Goal: Transaction & Acquisition: Obtain resource

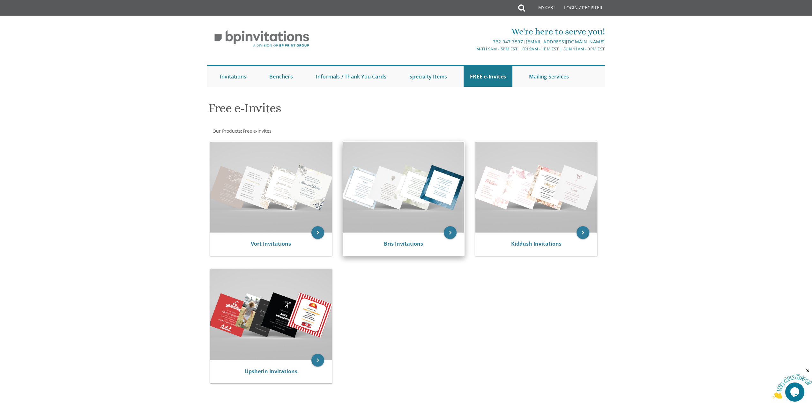
click at [429, 201] on img at bounding box center [404, 187] width 122 height 91
click at [446, 234] on icon "keyboard_arrow_right" at bounding box center [450, 232] width 13 height 13
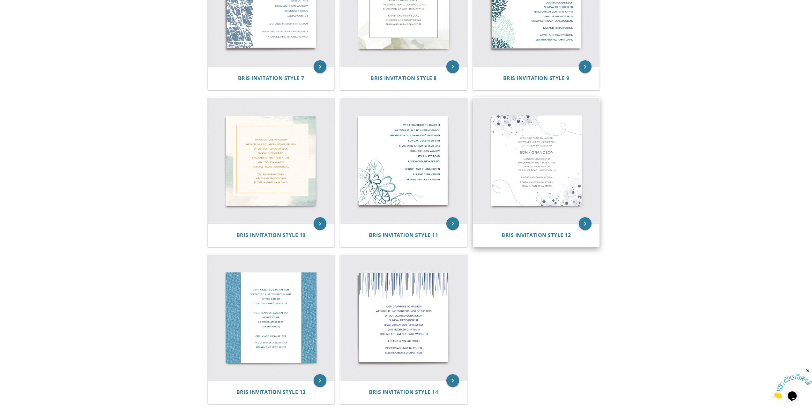
scroll to position [516, 0]
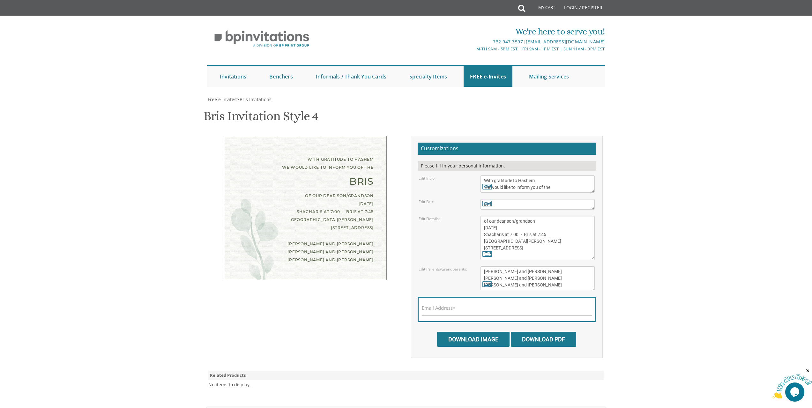
click at [327, 194] on div "of our dear son/grandson [DATE] Shacharis at 7:00 • Bris at 7:45 [GEOGRAPHIC_DA…" at bounding box center [305, 212] width 137 height 40
drag, startPoint x: 537, startPoint y: 220, endPoint x: 513, endPoint y: 222, distance: 23.3
click at [513, 222] on textarea "of our dear son/grandson Sunday, August 28th Shacharis at 7:00 • Bris at 7:45 K…" at bounding box center [538, 238] width 114 height 44
drag, startPoint x: 498, startPoint y: 229, endPoint x: 483, endPoint y: 226, distance: 15.7
click at [483, 226] on textarea "of our dear son/grandson Sunday, August 28th Shacharis at 7:00 • Bris at 7:45 K…" at bounding box center [538, 238] width 114 height 44
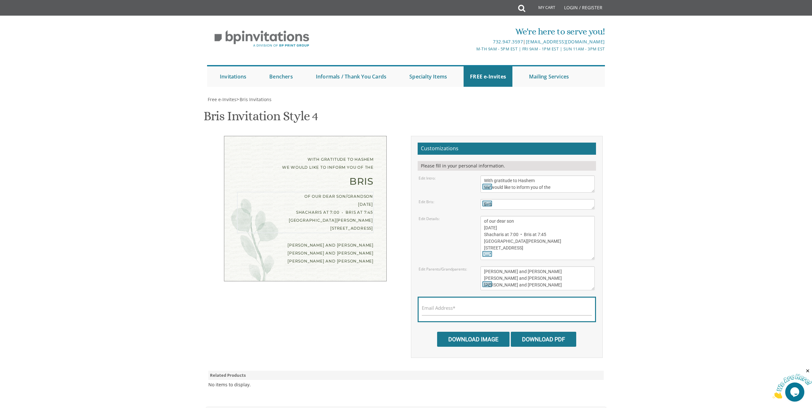
click at [518, 228] on textarea "of our dear son/grandson Sunday, August 28th Shacharis at 7:00 • Bris at 7:45 K…" at bounding box center [538, 238] width 114 height 44
drag, startPoint x: 517, startPoint y: 234, endPoint x: 513, endPoint y: 236, distance: 4.4
click at [513, 236] on textarea "of our dear son/grandson Sunday, August 28th Shacharis at 7:00 • Bris at 7:45 K…" at bounding box center [538, 238] width 114 height 44
click at [539, 235] on textarea "of our dear son/grandson Sunday, August 28th Shacharis at 7:00 • Bris at 7:45 K…" at bounding box center [538, 238] width 114 height 44
drag, startPoint x: 546, startPoint y: 235, endPoint x: 541, endPoint y: 236, distance: 4.6
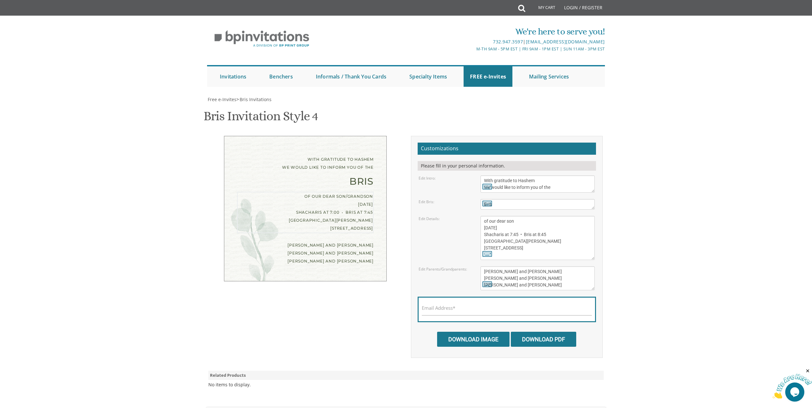
click at [541, 236] on textarea "of our dear son/grandson Sunday, August 28th Shacharis at 7:00 • Bris at 7:45 K…" at bounding box center [538, 238] width 114 height 44
drag, startPoint x: 523, startPoint y: 241, endPoint x: 495, endPoint y: 243, distance: 28.1
click at [495, 243] on textarea "of our dear son/grandson Sunday, August 28th Shacharis at 7:00 • Bris at 7:45 K…" at bounding box center [538, 238] width 114 height 44
drag, startPoint x: 518, startPoint y: 248, endPoint x: 484, endPoint y: 247, distance: 33.2
click at [484, 247] on textarea "of our dear son/grandson Sunday, August 28th Shacharis at 7:00 • Bris at 7:45 K…" at bounding box center [538, 238] width 114 height 44
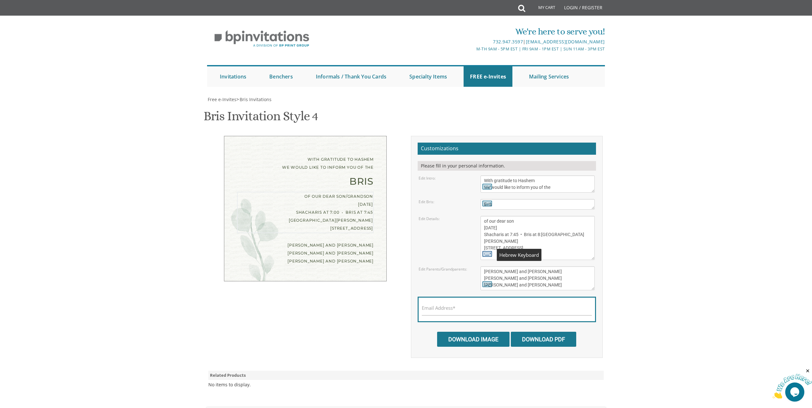
drag, startPoint x: 526, startPoint y: 255, endPoint x: 485, endPoint y: 252, distance: 41.2
click at [485, 252] on div "of our dear son/grandson Sunday, August 28th Shacharis at 7:00 • Bris at 7:45 K…" at bounding box center [538, 238] width 114 height 44
click at [663, 227] on body "My Cart Total: View Cart Item(s) Submit My Cart Total: View Cart Item(s) Login …" at bounding box center [406, 263] width 812 height 527
click at [502, 257] on textarea "of our dear son/grandson Sunday, August 28th Shacharis at 7:00 • Bris at 7:45 K…" at bounding box center [538, 238] width 114 height 44
type textarea "of our dear son Friday, August 29th Shacharis at 7:45 • Bris at 8:20 Khal Bnei …"
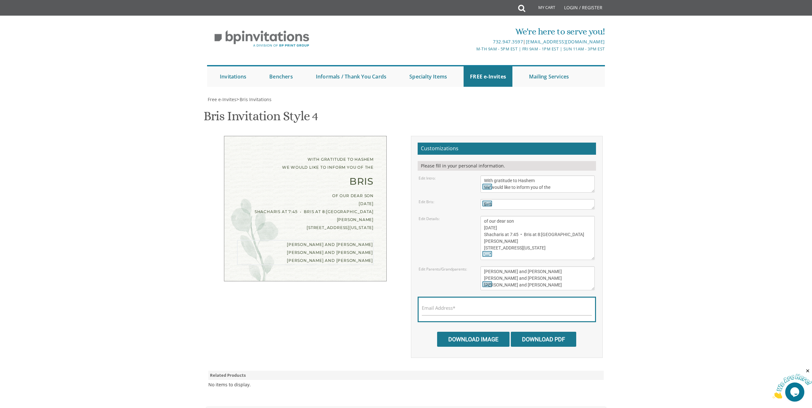
drag, startPoint x: 535, startPoint y: 287, endPoint x: 481, endPoint y: 269, distance: 57.1
click at [481, 269] on textarea "Eli and Devorah Green Efraim and Dena Green Dovid and Leah Goldberg" at bounding box center [538, 278] width 114 height 24
type textarea "Shimon & Esty Gelbtuch"
click at [533, 341] on input "Download PDF" at bounding box center [543, 339] width 65 height 15
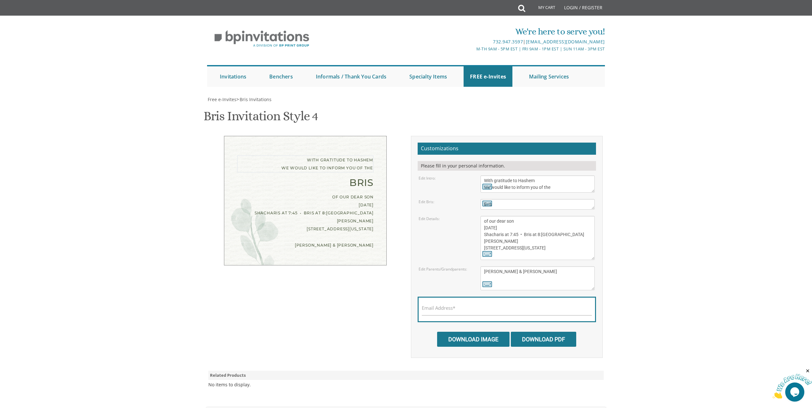
click at [520, 181] on textarea "With gratitude to Hashem We would like to inform you of the" at bounding box center [538, 183] width 114 height 17
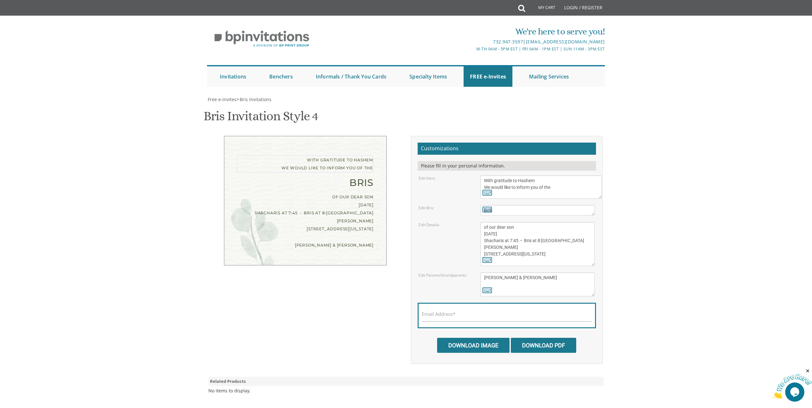
drag, startPoint x: 592, startPoint y: 191, endPoint x: 599, endPoint y: 198, distance: 9.3
click at [599, 198] on textarea "With gratitude to Hashem We would like to inform you of the" at bounding box center [541, 186] width 121 height 23
